Goal: Task Accomplishment & Management: Manage account settings

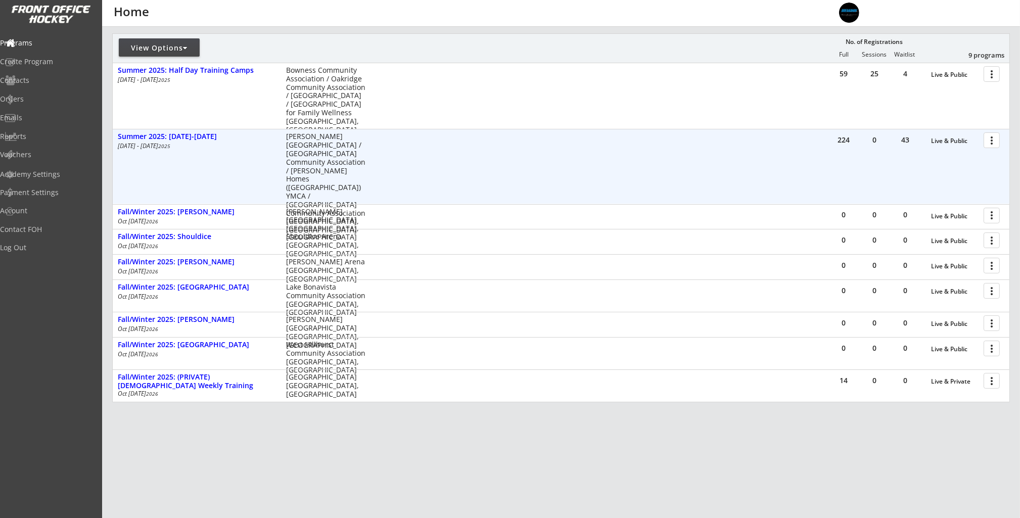
scroll to position [113, 0]
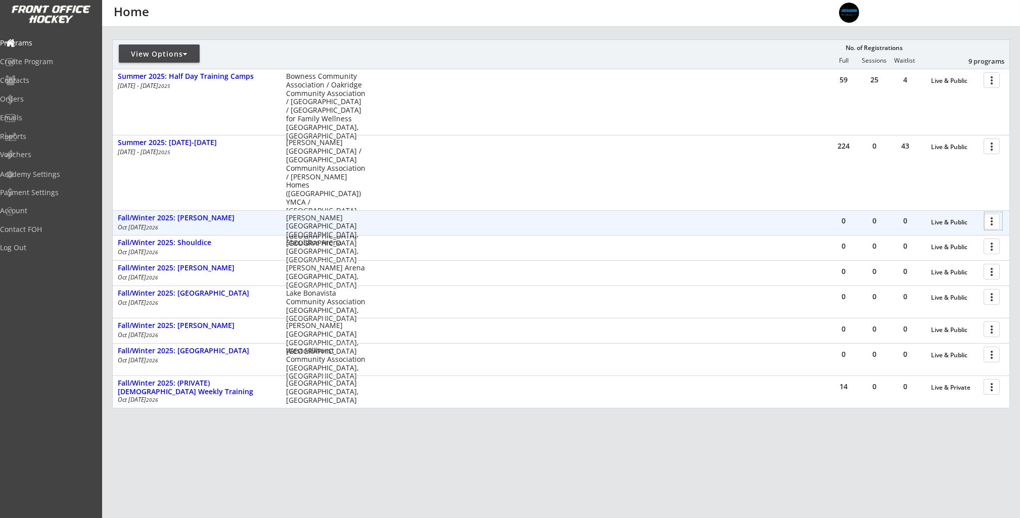
click at [992, 221] on div at bounding box center [993, 221] width 18 height 18
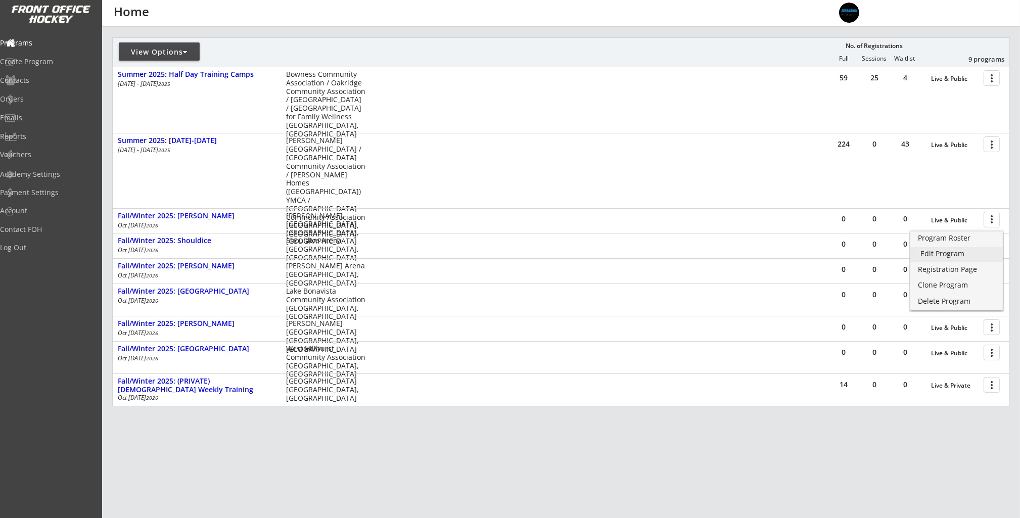
scroll to position [116, 0]
click at [981, 253] on div "Edit Program" at bounding box center [956, 251] width 72 height 7
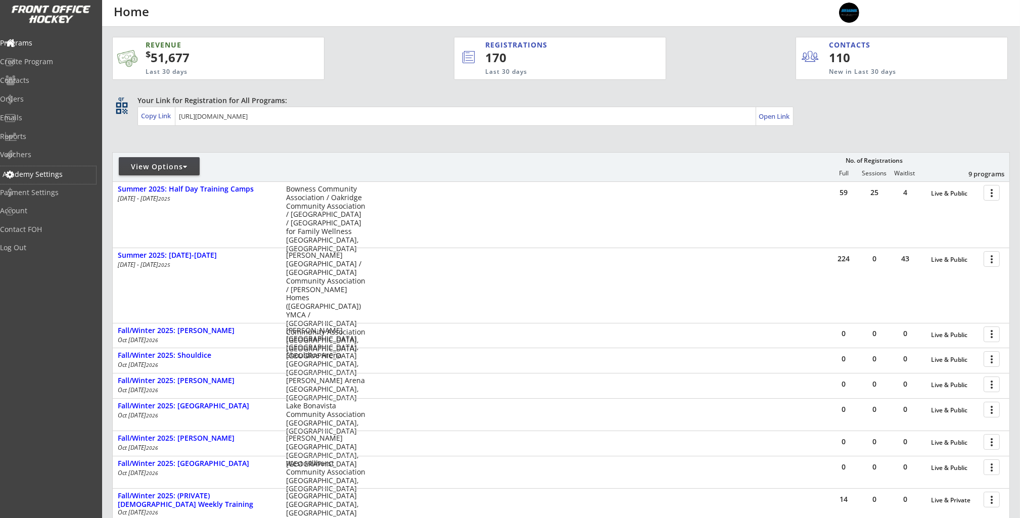
click at [55, 178] on div "Academy Settings" at bounding box center [48, 175] width 96 height 18
select select ""CAD""
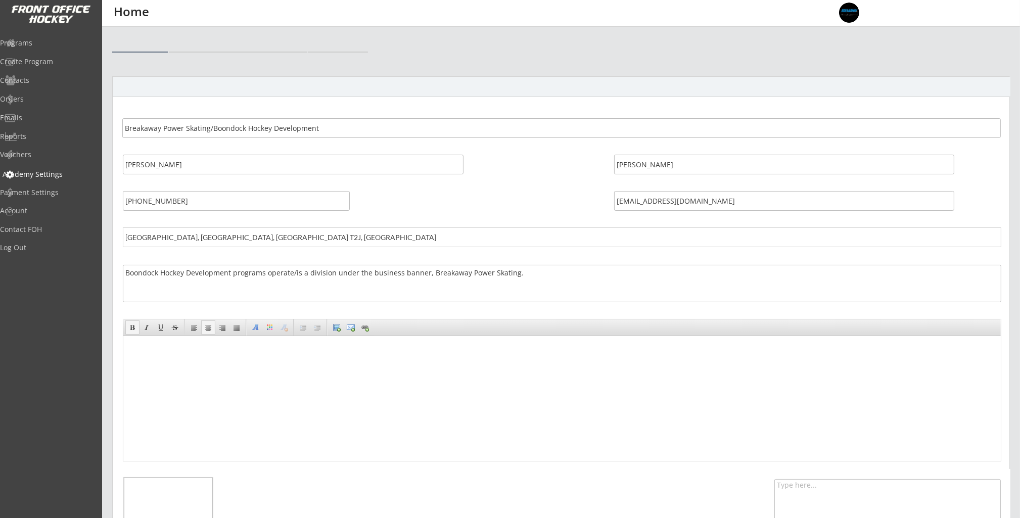
select select ""CAD""
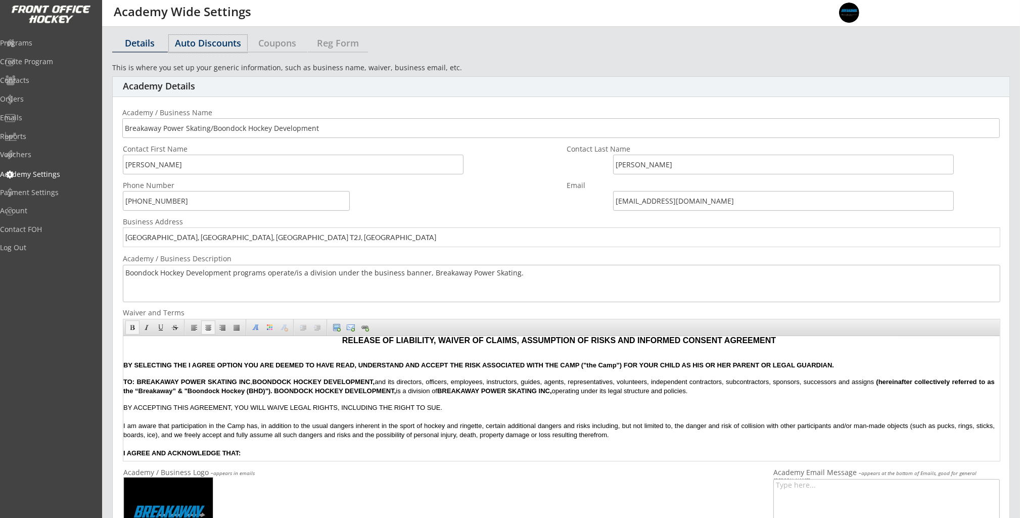
click at [210, 45] on div "Auto Discounts" at bounding box center [208, 42] width 78 height 9
select select "2"
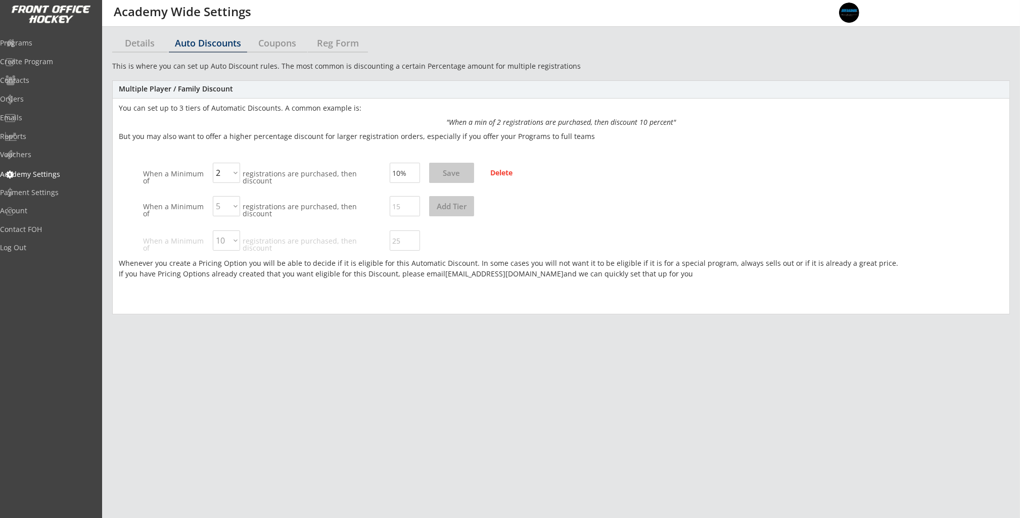
drag, startPoint x: 399, startPoint y: 173, endPoint x: 405, endPoint y: 172, distance: 6.6
click at [399, 173] on input "input" at bounding box center [405, 173] width 30 height 20
type input "1%"
type input "5%"
click at [631, 167] on div "Multiple Player / Family Discount You can set up to 3 tiers of Automatic Discou…" at bounding box center [560, 197] width 897 height 234
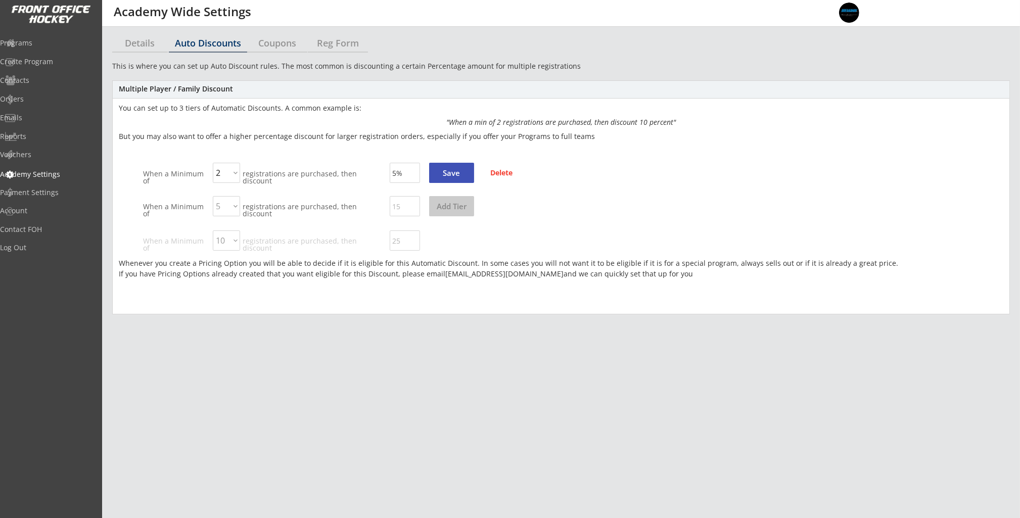
click at [460, 172] on button "Save" at bounding box center [451, 173] width 45 height 20
click at [34, 42] on div "Programs" at bounding box center [48, 42] width 91 height 7
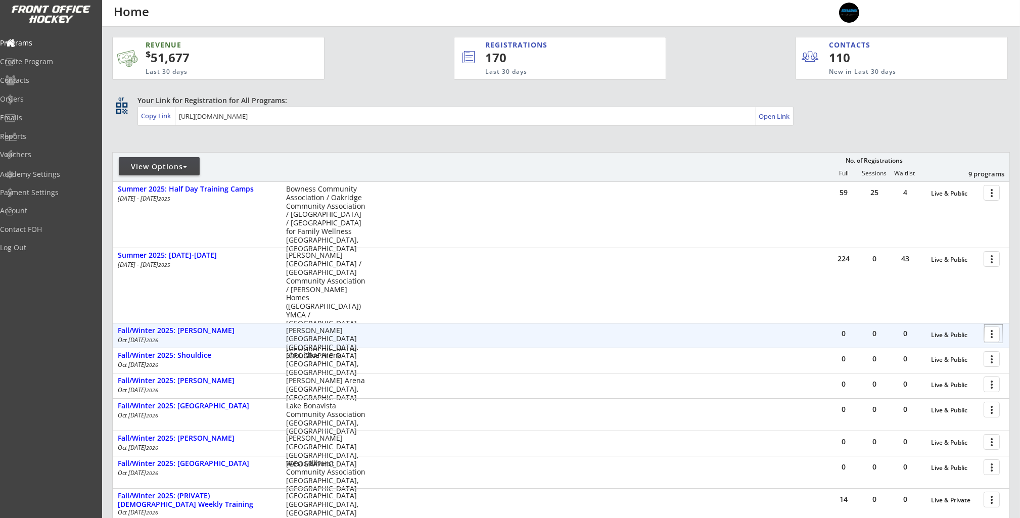
click at [995, 334] on div at bounding box center [993, 334] width 18 height 18
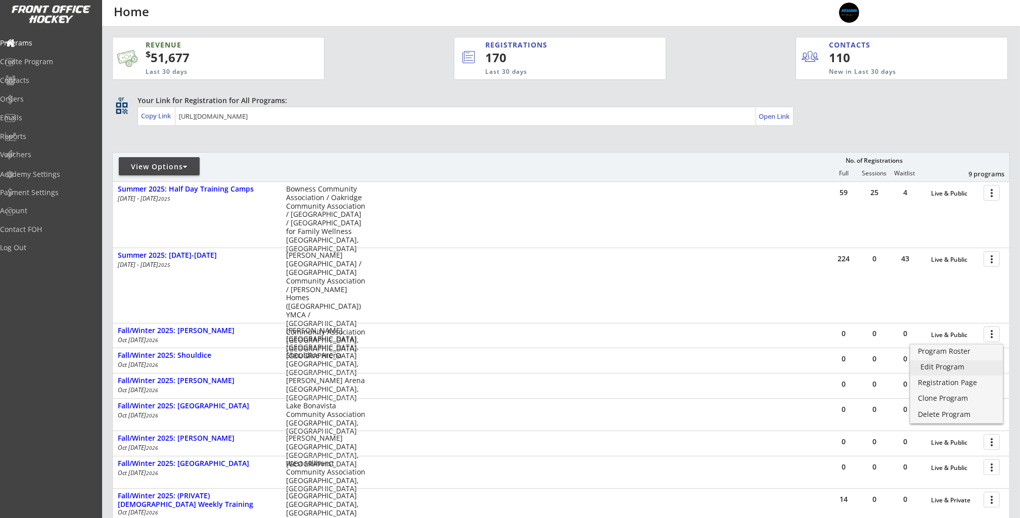
click at [985, 363] on div "Edit Program" at bounding box center [956, 366] width 72 height 7
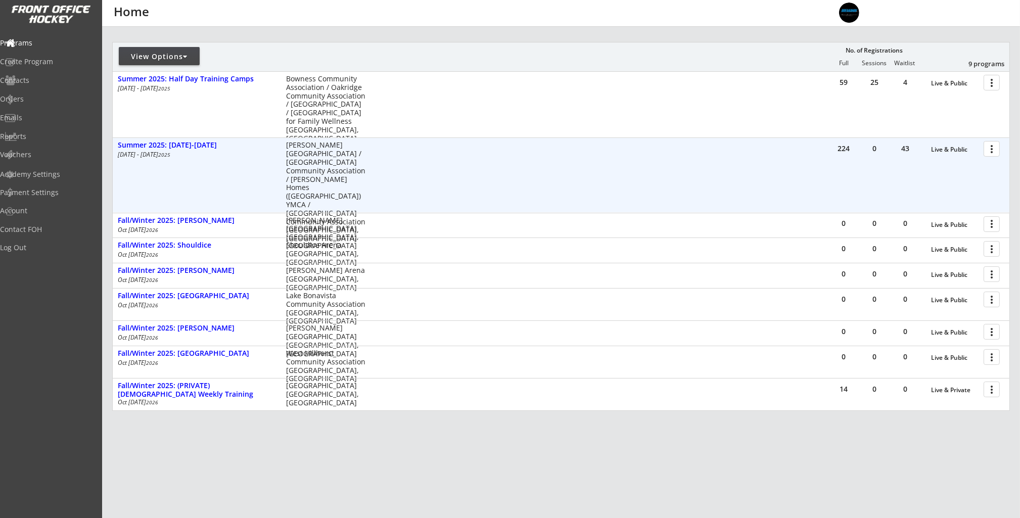
scroll to position [112, 0]
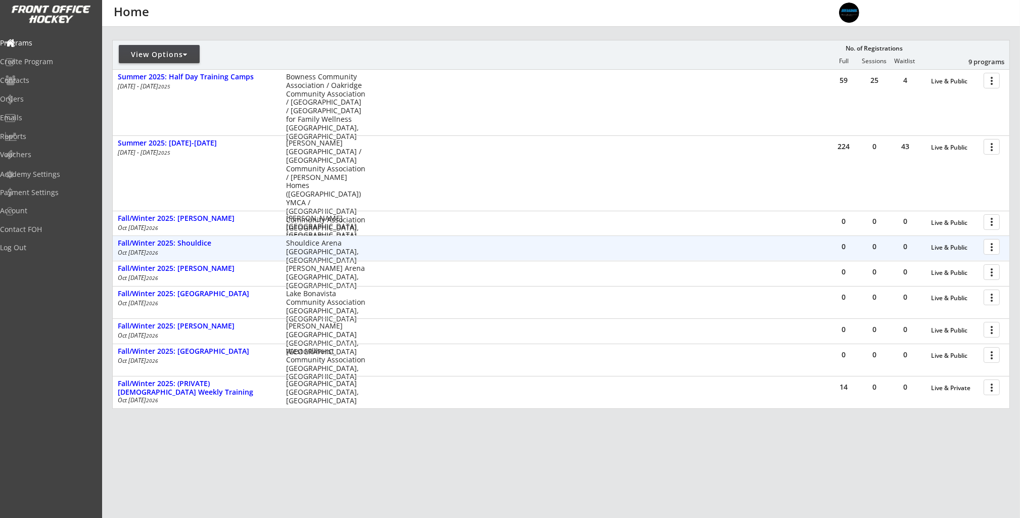
click at [987, 247] on div at bounding box center [993, 246] width 18 height 18
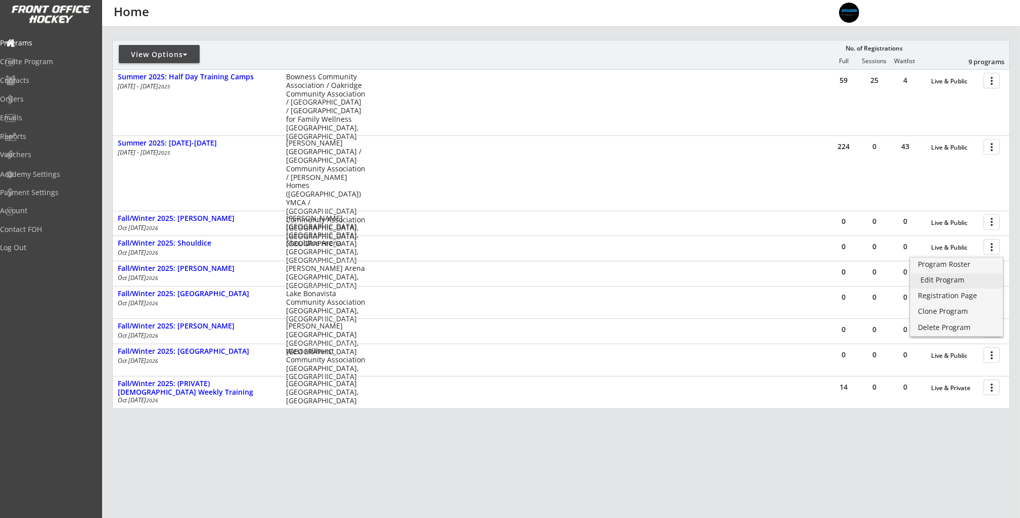
click at [983, 282] on div "Edit Program" at bounding box center [956, 279] width 72 height 7
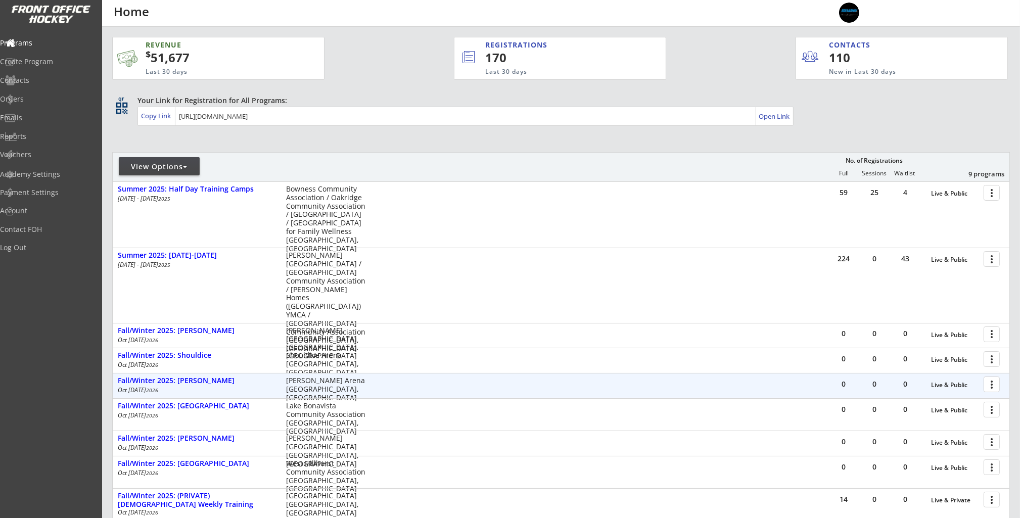
click at [995, 385] on div at bounding box center [993, 384] width 18 height 18
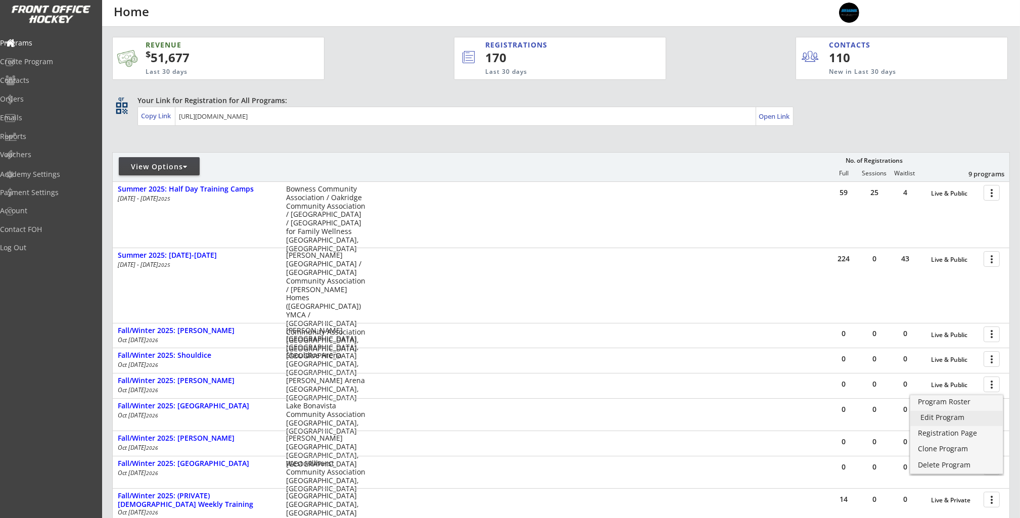
click at [983, 416] on div "Edit Program" at bounding box center [956, 417] width 72 height 7
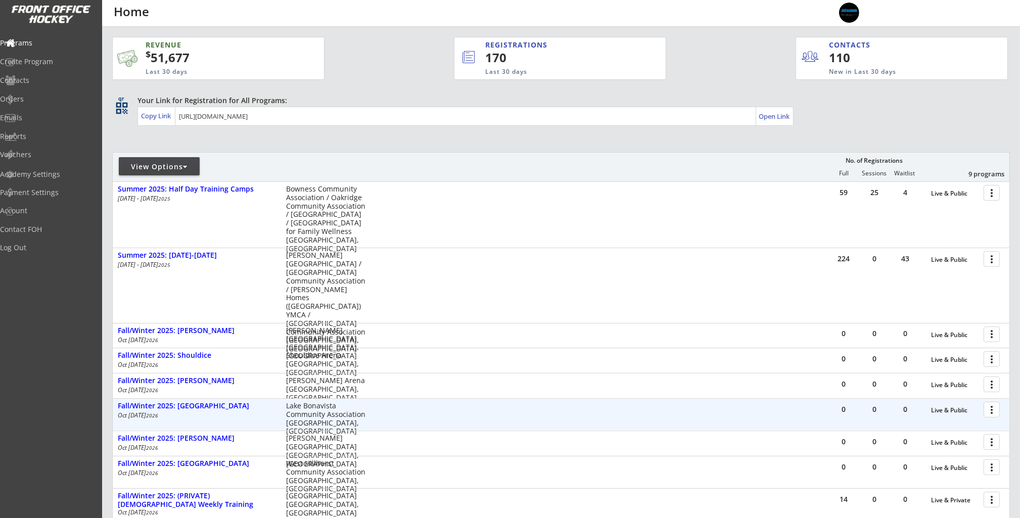
click at [991, 410] on div at bounding box center [993, 409] width 18 height 18
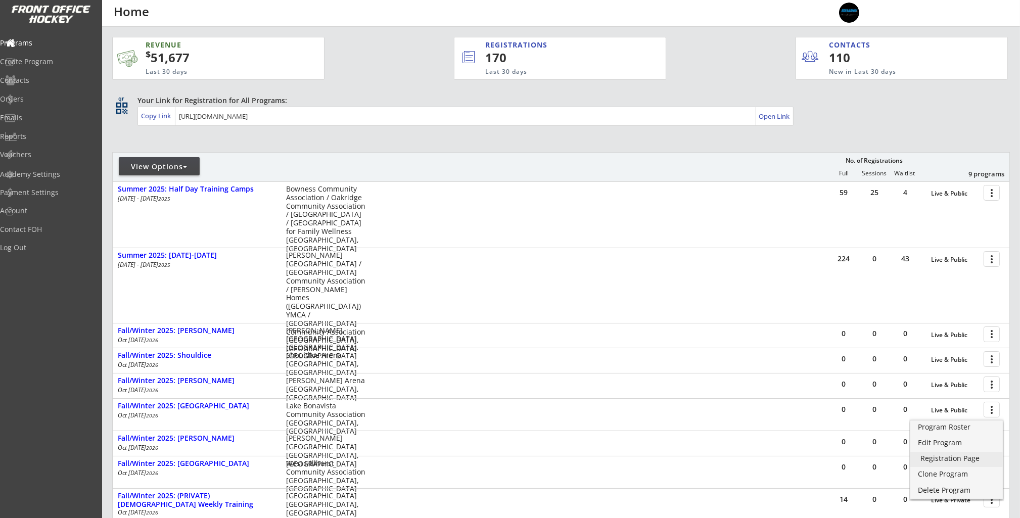
click at [989, 459] on div "Registration Page" at bounding box center [956, 458] width 72 height 7
click at [971, 444] on div "Edit Program" at bounding box center [956, 442] width 72 height 7
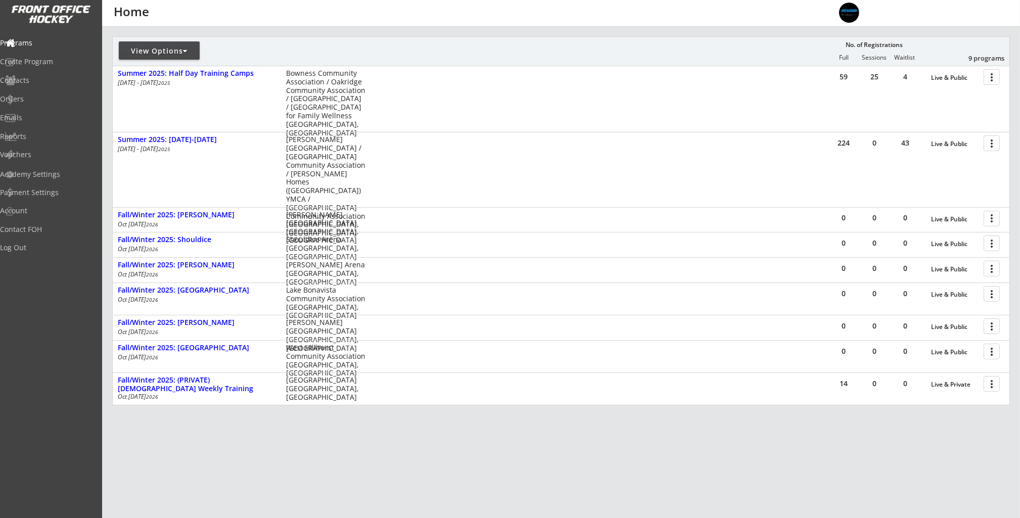
scroll to position [119, 0]
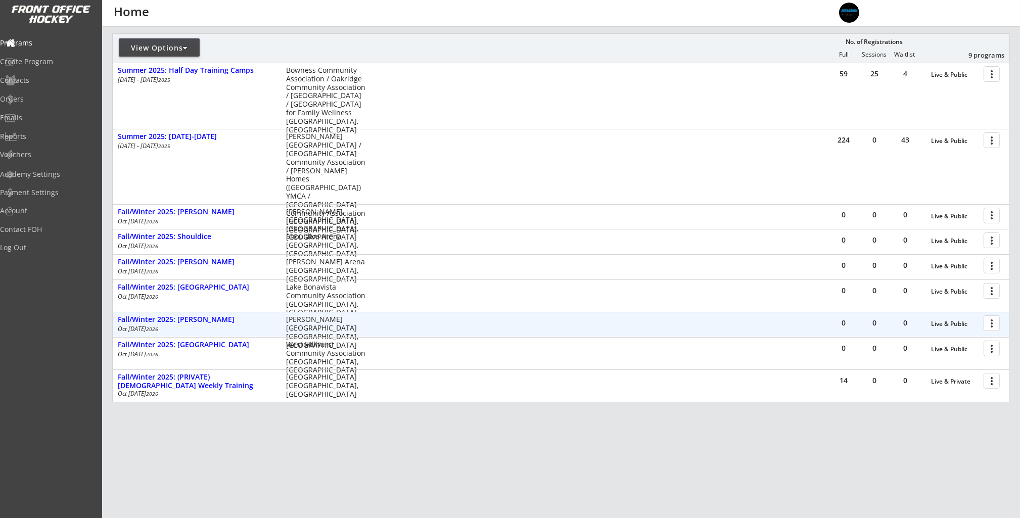
click at [988, 322] on div at bounding box center [993, 323] width 18 height 18
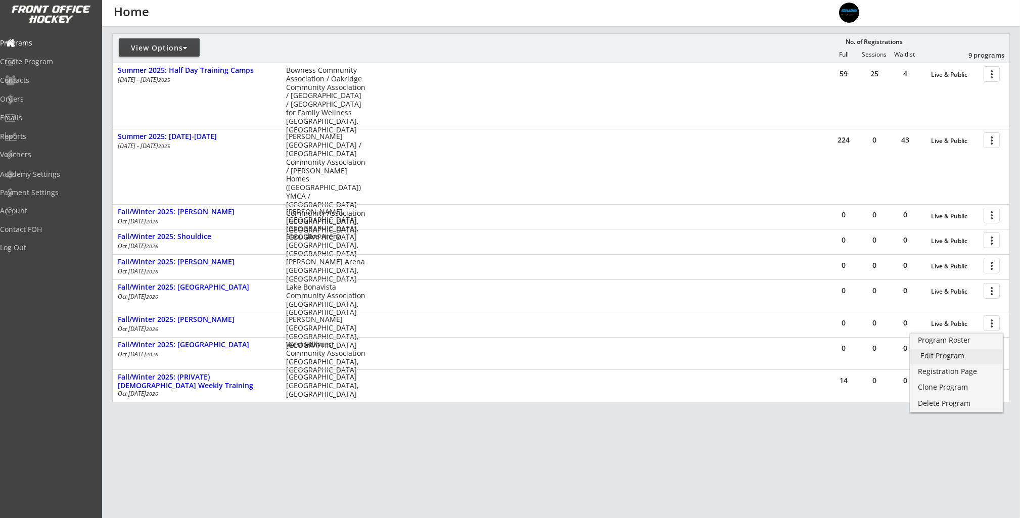
click at [984, 352] on div "Edit Program" at bounding box center [956, 355] width 72 height 7
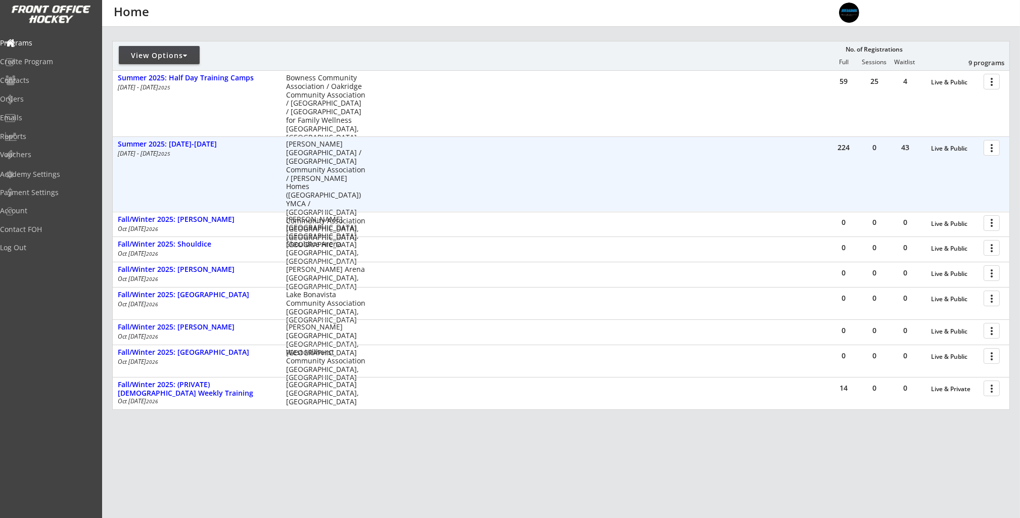
scroll to position [119, 0]
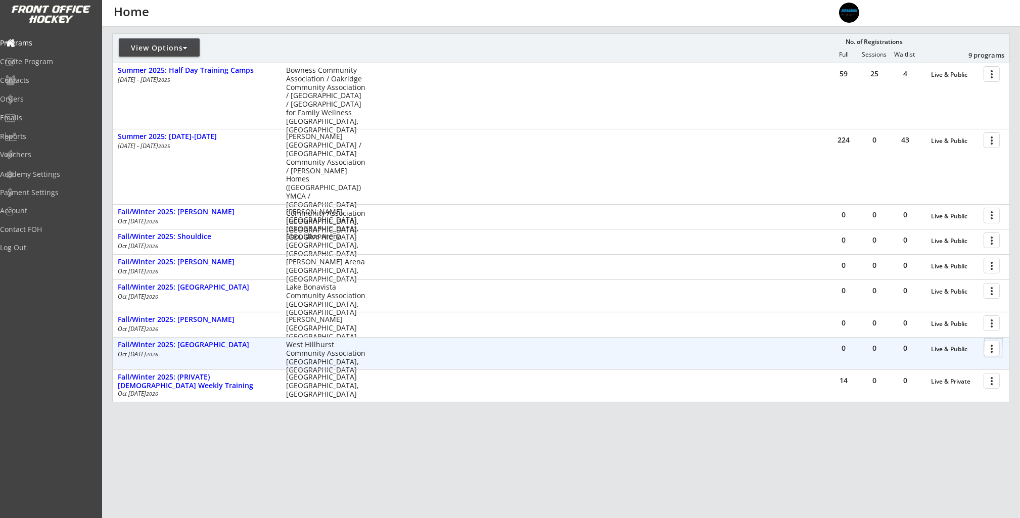
click at [988, 347] on div at bounding box center [993, 348] width 18 height 18
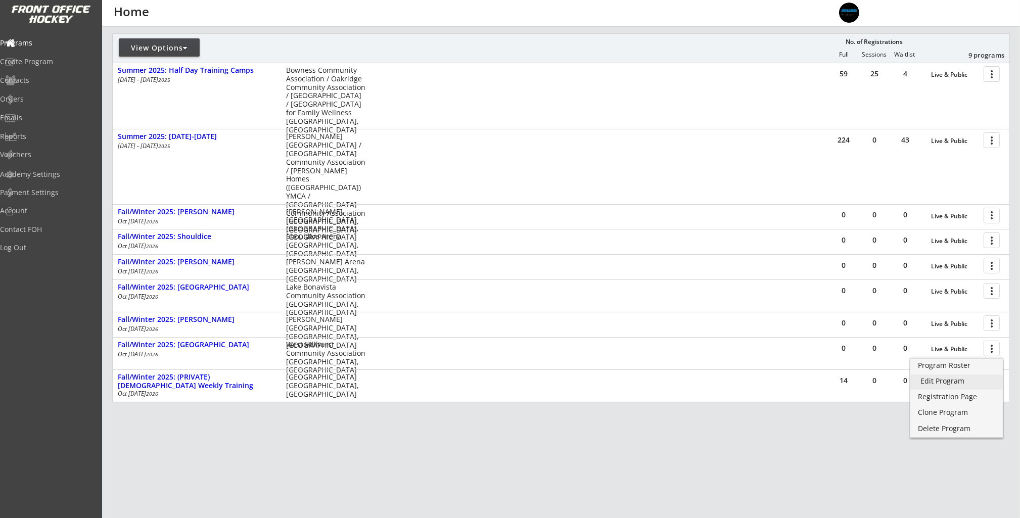
click at [980, 383] on div "Edit Program" at bounding box center [956, 380] width 72 height 7
